Goal: Task Accomplishment & Management: Use online tool/utility

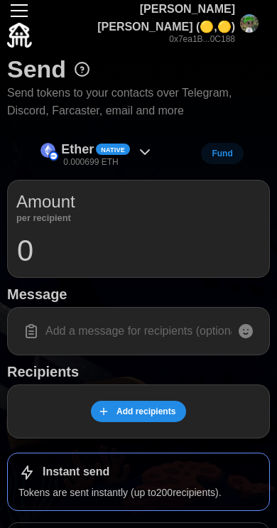
click at [14, 23] on button "button" at bounding box center [19, 11] width 24 height 24
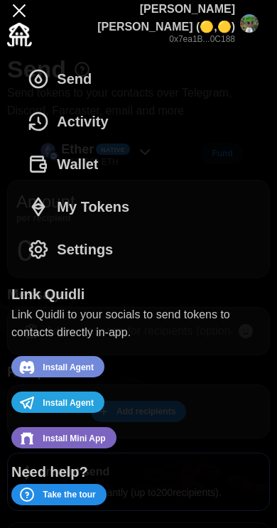
click at [108, 205] on span "My Tokens" at bounding box center [93, 206] width 72 height 41
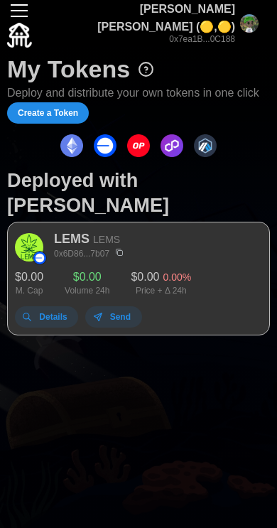
click at [215, 227] on div "LEMS LEMS 0x6D86...7b07 $ 0.00 M. Cap $ 0.00 Volume 24h $ 0.00 0.00 % Price + Δ…" at bounding box center [138, 279] width 263 height 114
click at [49, 307] on span "Details" at bounding box center [53, 317] width 28 height 20
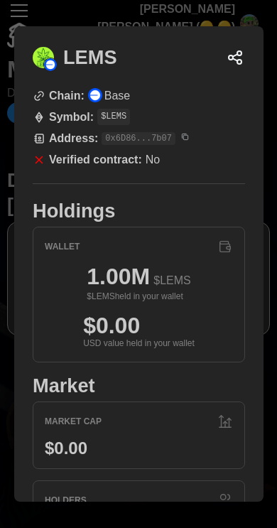
click at [185, 139] on icon "Copy CA" at bounding box center [185, 137] width 5 height 5
click at [211, 6] on div at bounding box center [138, 264] width 277 height 528
